Goal: Information Seeking & Learning: Learn about a topic

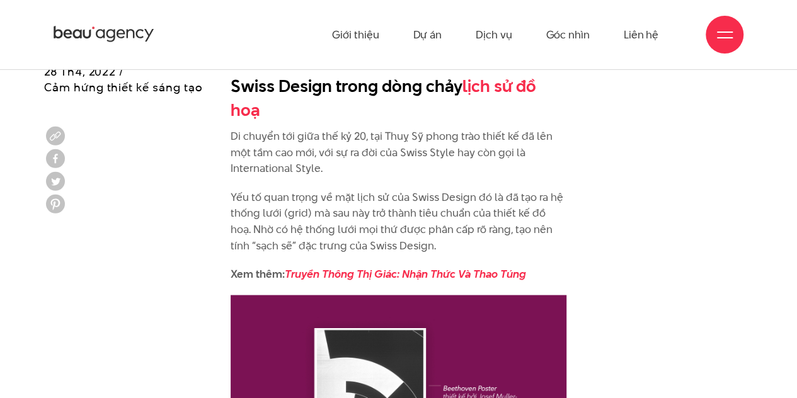
scroll to position [3451, 0]
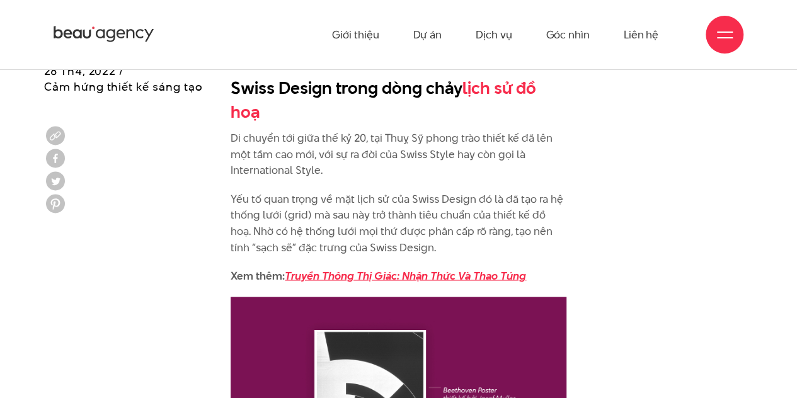
click at [343, 268] on em "Truyền Thông Thị Giác: Nhận Thức Và Thao Túng" at bounding box center [405, 275] width 241 height 15
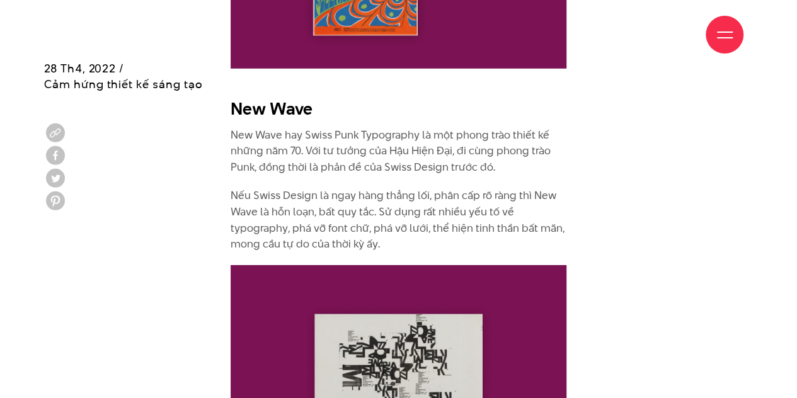
scroll to position [4342, 0]
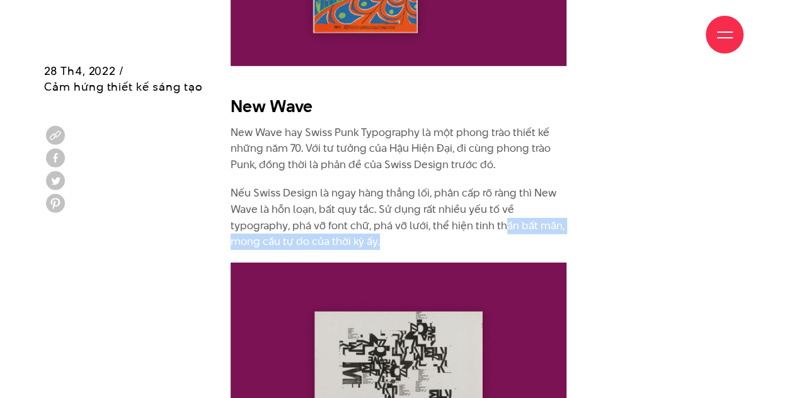
drag, startPoint x: 505, startPoint y: 167, endPoint x: 475, endPoint y: 204, distance: 47.9
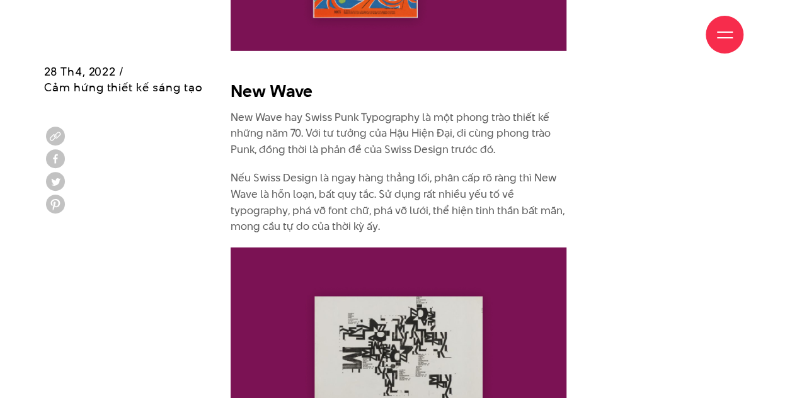
scroll to position [4359, 0]
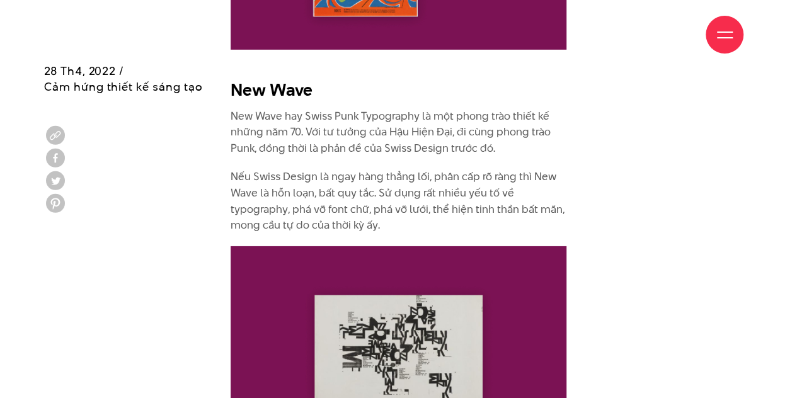
drag, startPoint x: 231, startPoint y: 29, endPoint x: 290, endPoint y: 32, distance: 59.3
click at [290, 32] on div "Giới thiệu Dự án Dịch vụ Góc nhìn Liên hệ" at bounding box center [399, 34] width 690 height 69
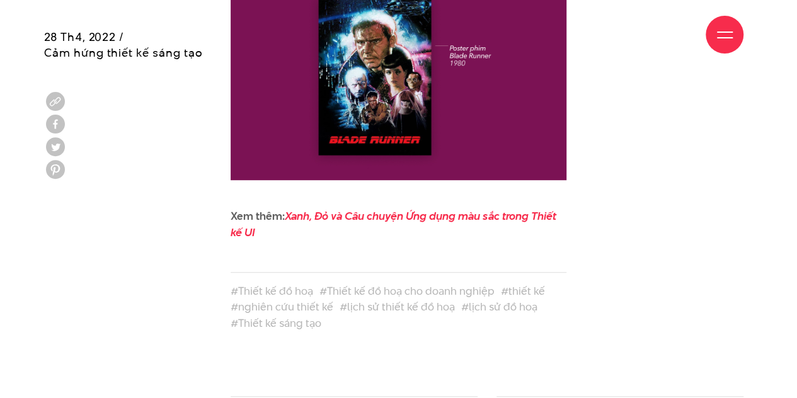
scroll to position [5218, 0]
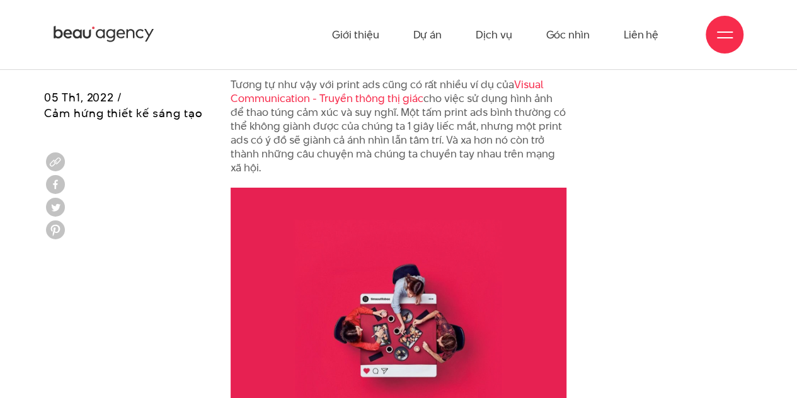
scroll to position [2216, 0]
